Goal: Navigation & Orientation: Find specific page/section

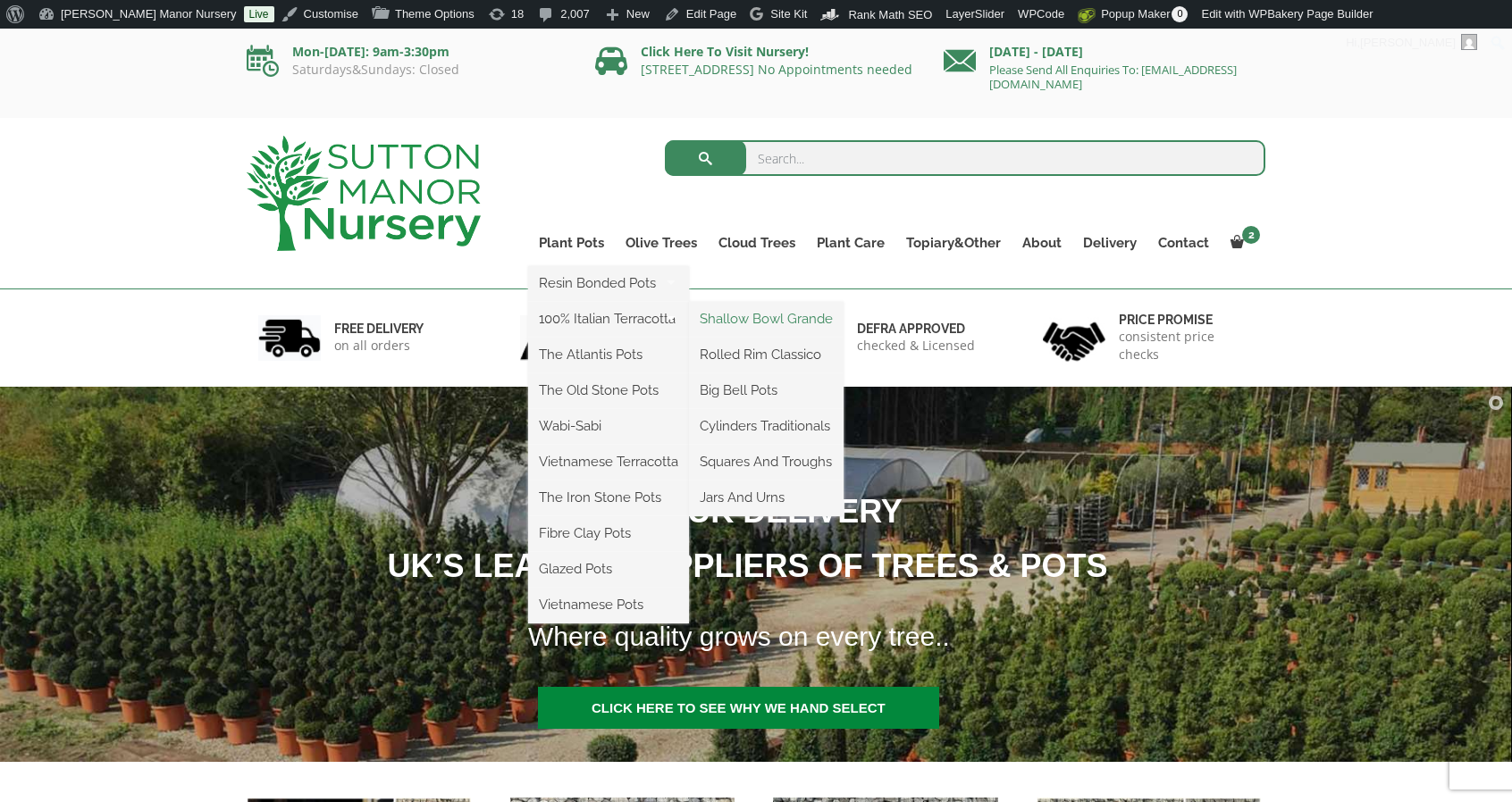
click at [740, 319] on link "Shallow Bowl Grande" at bounding box center [766, 319] width 154 height 27
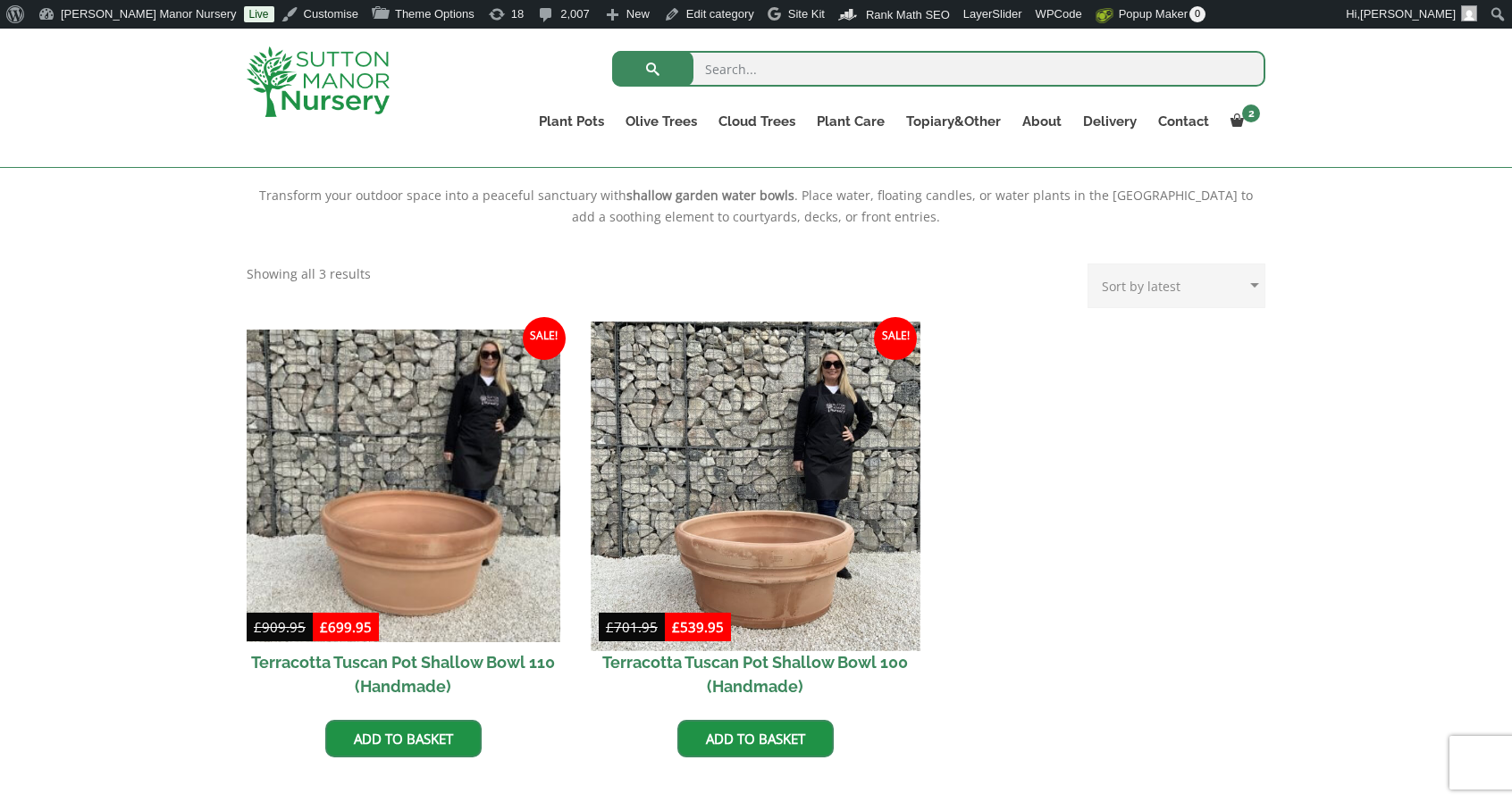
scroll to position [647, 0]
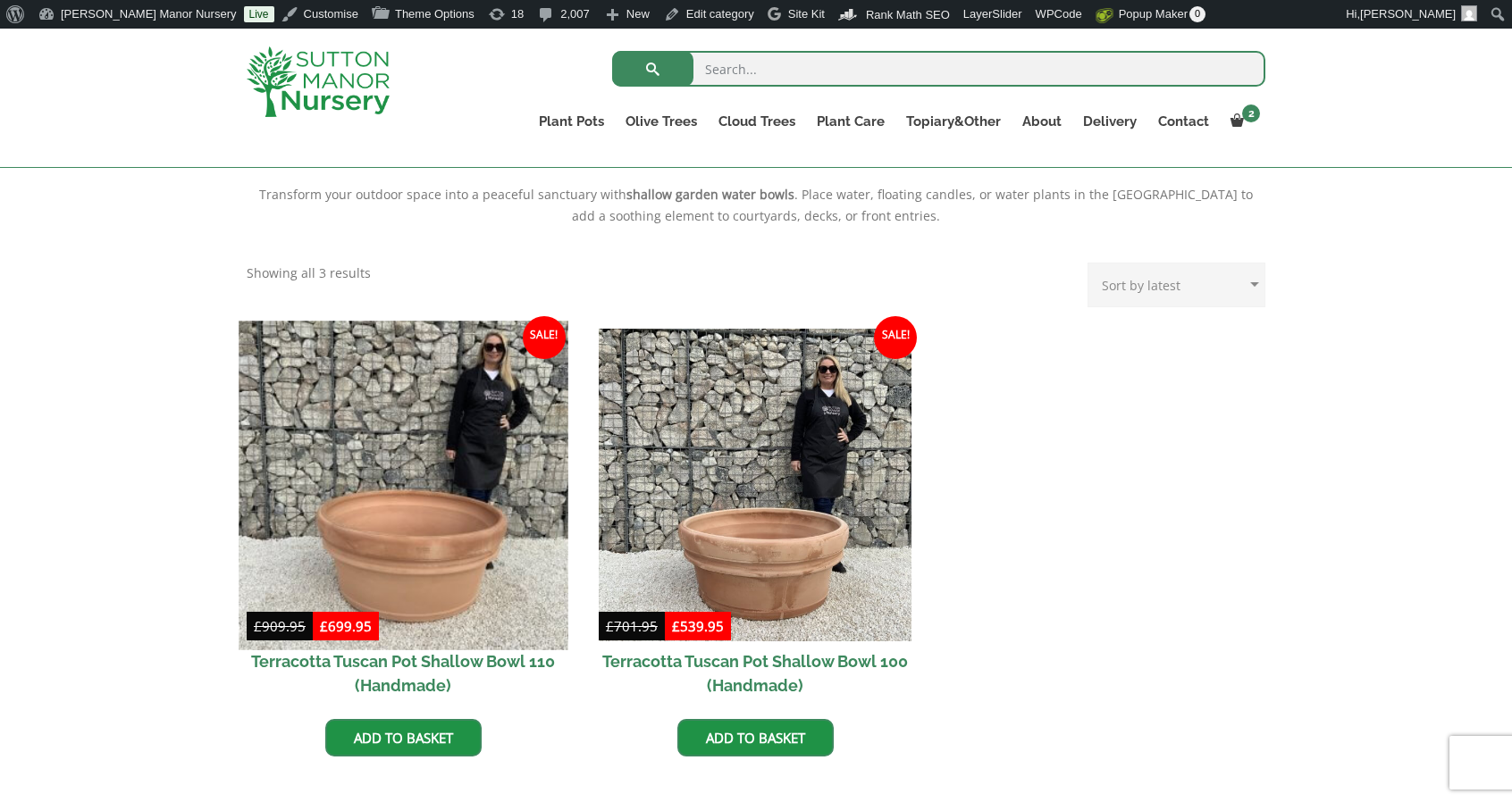
click at [483, 512] on img at bounding box center [403, 484] width 329 height 329
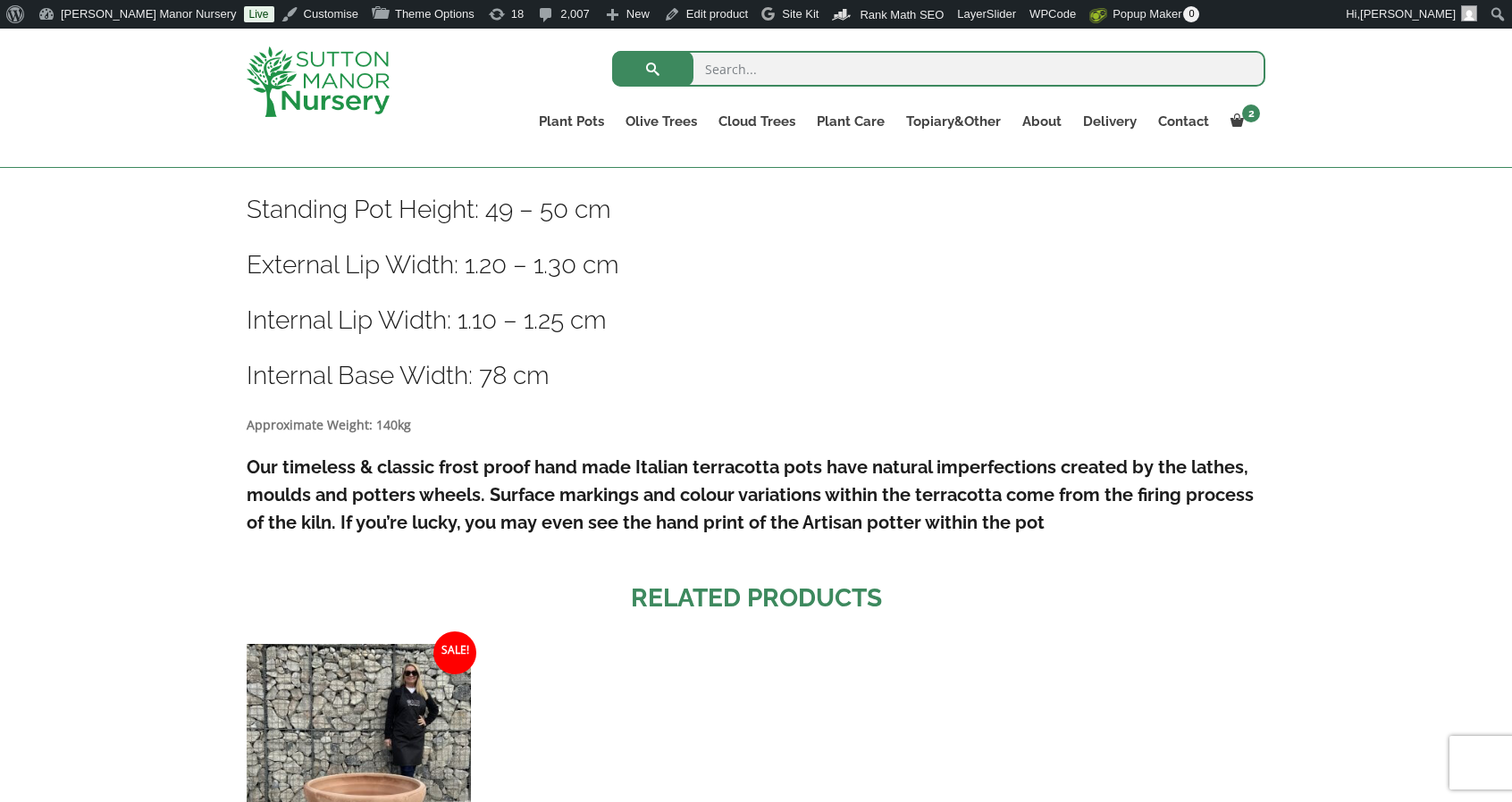
scroll to position [1034, 0]
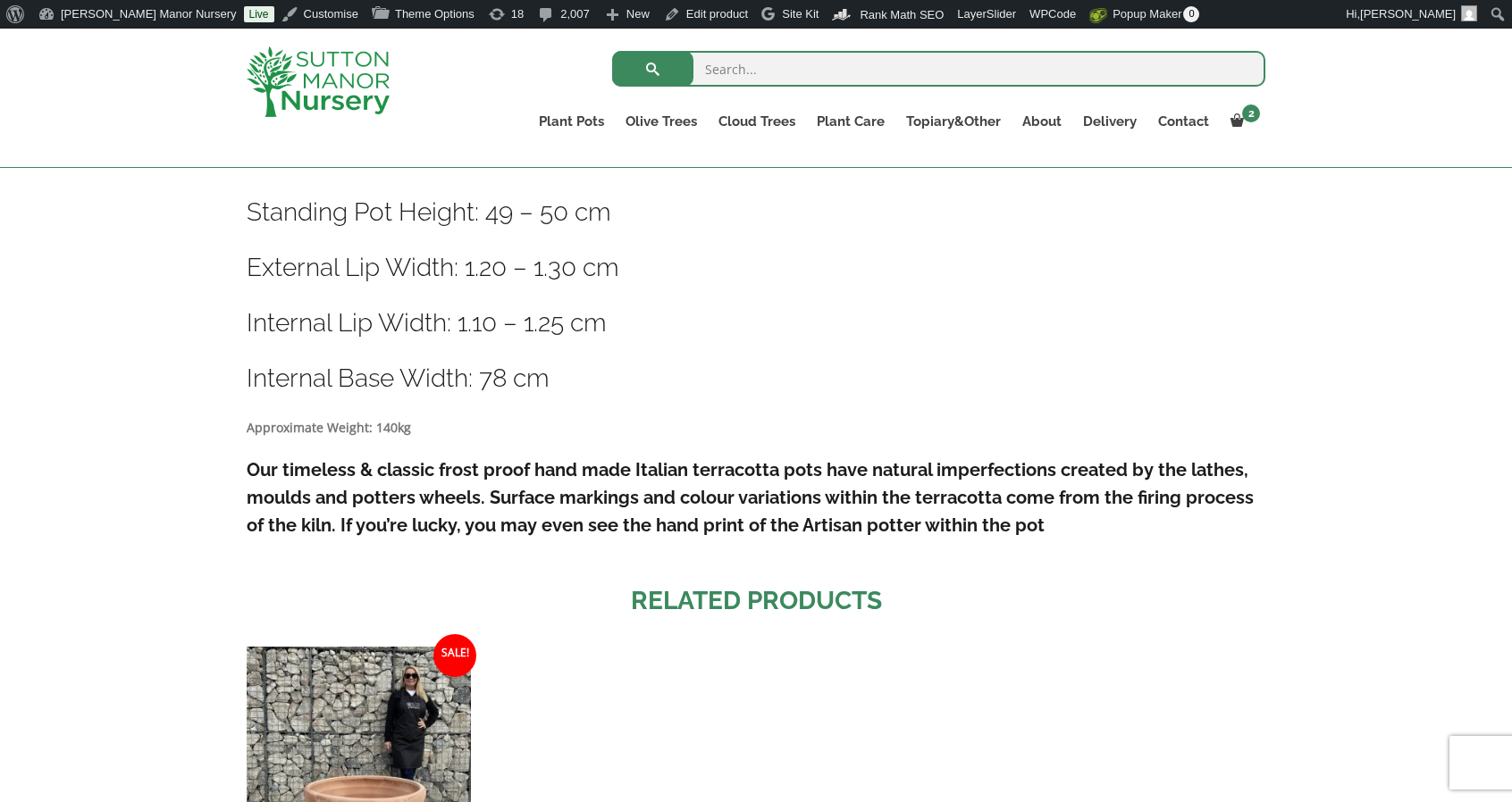
click at [363, 71] on img at bounding box center [318, 82] width 143 height 71
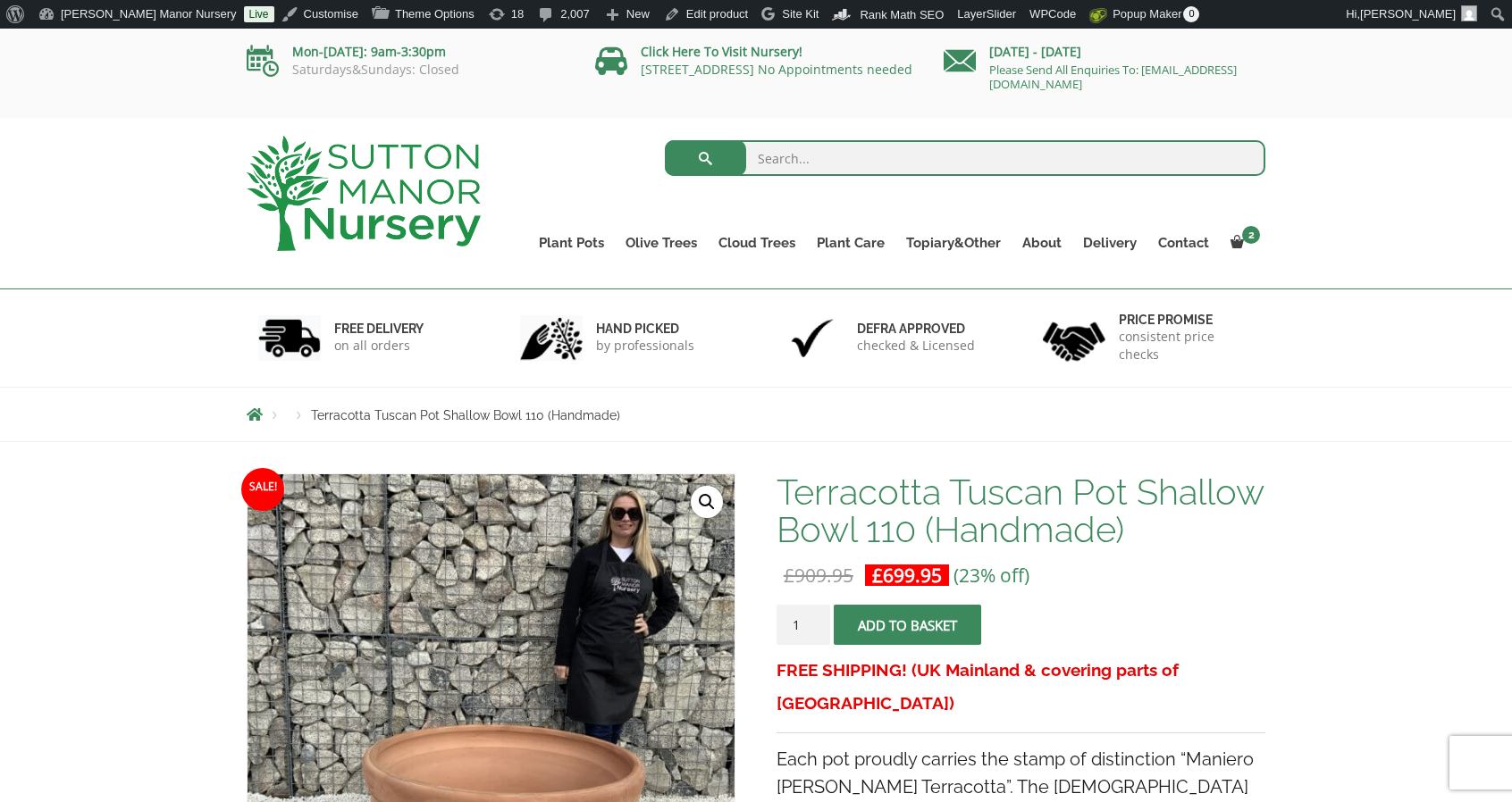
click at [435, 177] on img at bounding box center [364, 194] width 234 height 115
